Goal: Task Accomplishment & Management: Manage account settings

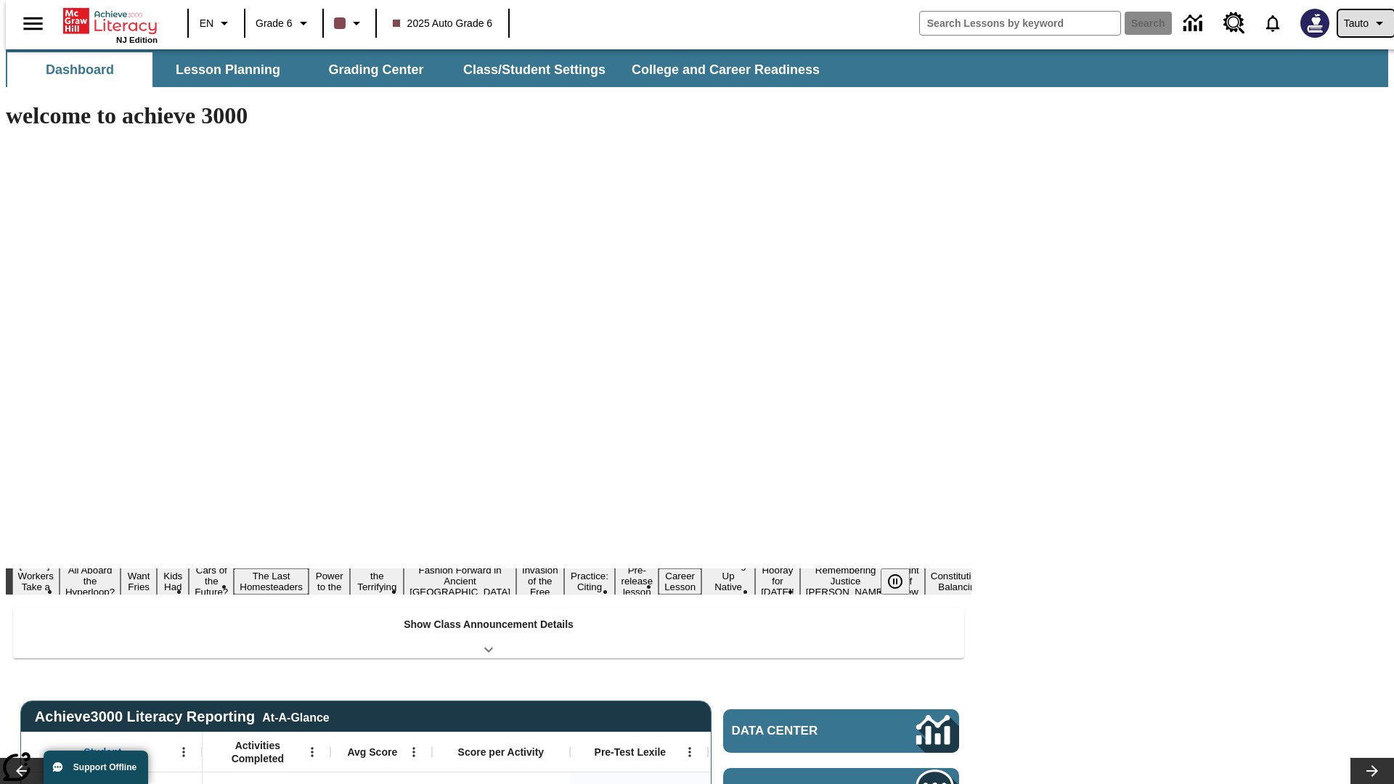
click at [1359, 23] on span "Tauto" at bounding box center [1356, 23] width 25 height 15
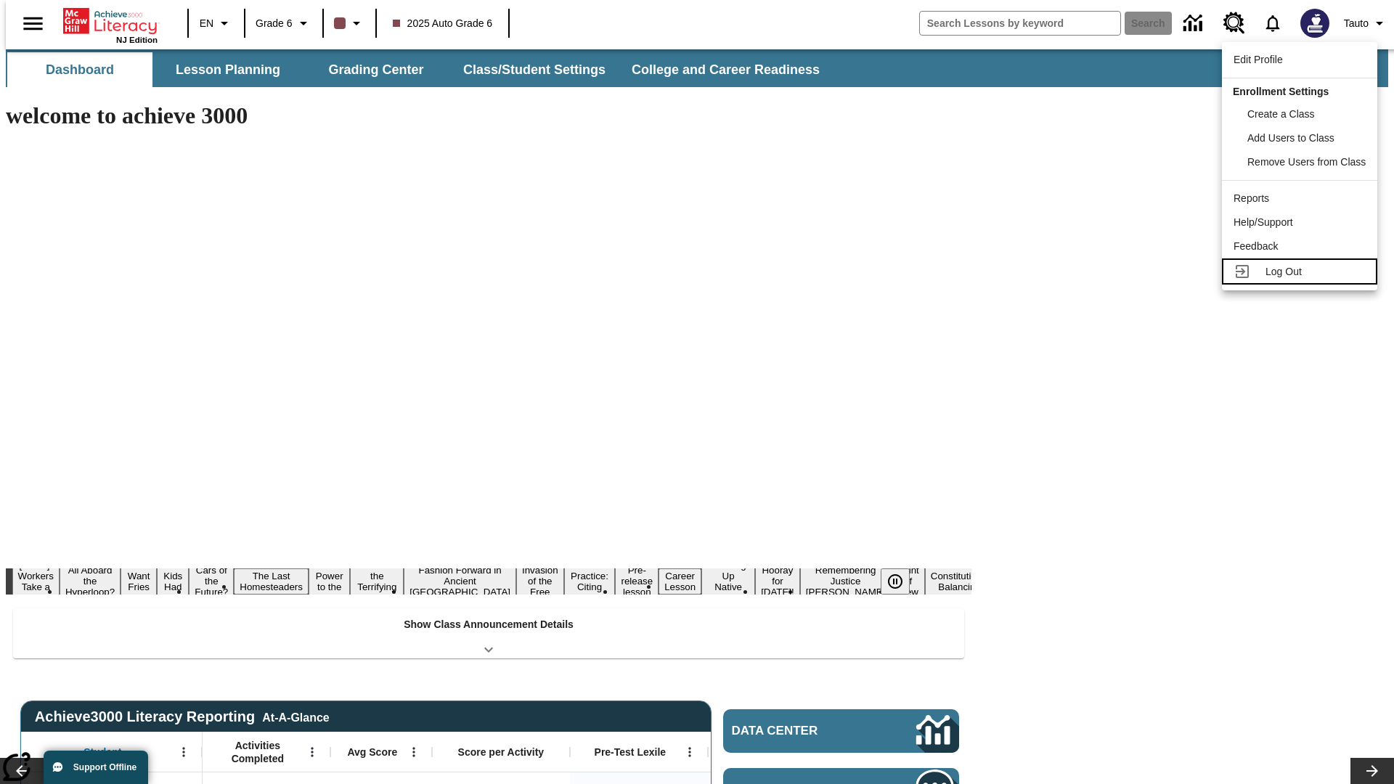
click at [1302, 272] on span "Log Out" at bounding box center [1284, 272] width 36 height 12
